Goal: Task Accomplishment & Management: Manage account settings

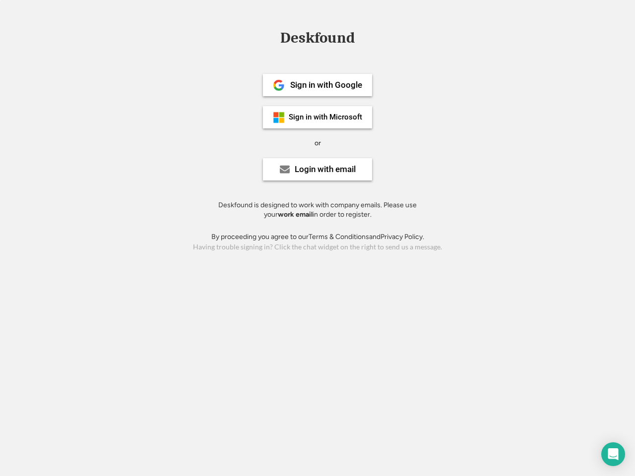
click at [318, 142] on div "or" at bounding box center [318, 143] width 6 height 10
click at [318, 40] on div "Deskfound" at bounding box center [317, 37] width 84 height 15
click at [271, 37] on div "Deskfound" at bounding box center [317, 39] width 635 height 19
click at [318, 40] on div "Deskfound" at bounding box center [317, 37] width 84 height 15
click at [318, 143] on div "or" at bounding box center [318, 143] width 6 height 10
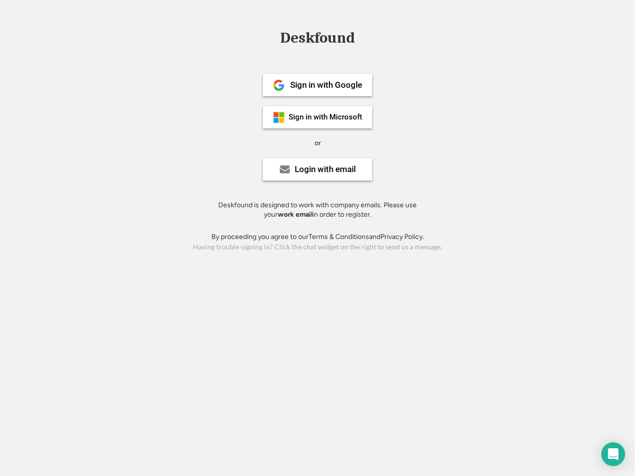
click at [318, 85] on div "Sign in with Google" at bounding box center [326, 85] width 72 height 8
click at [326, 85] on div "Sign in with Google" at bounding box center [326, 85] width 72 height 8
click at [279, 85] on img at bounding box center [279, 85] width 12 height 12
click at [318, 117] on div "Sign in with Microsoft" at bounding box center [325, 117] width 73 height 7
click at [326, 117] on div "Sign in with Microsoft" at bounding box center [325, 117] width 73 height 7
